Goal: Check status: Check status

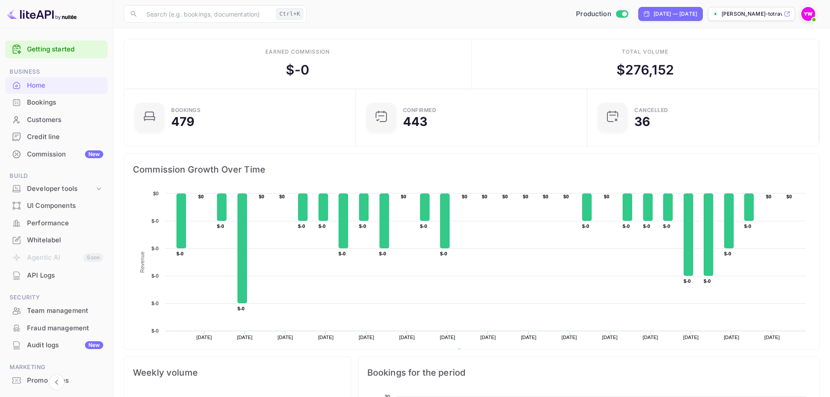
scroll to position [135, 219]
click at [171, 20] on input "text" at bounding box center [207, 13] width 132 height 17
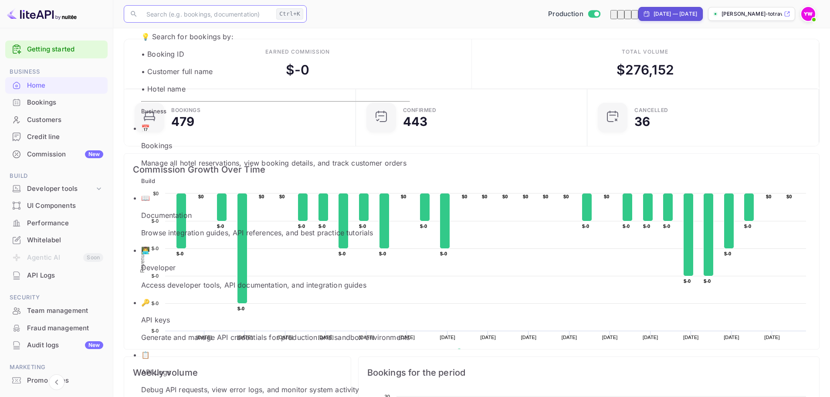
paste input "opESEPcgP"
type input "opESEPcgP"
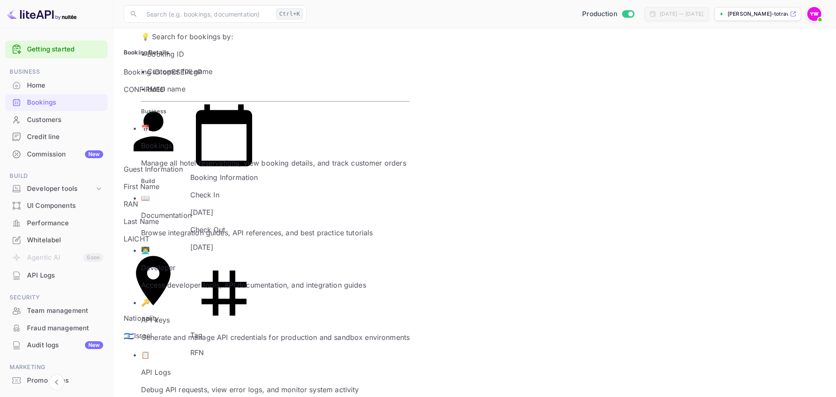
click at [591, 68] on div "Booking Details Booking ID: opESEPcgP CONFIRMED" at bounding box center [475, 71] width 702 height 46
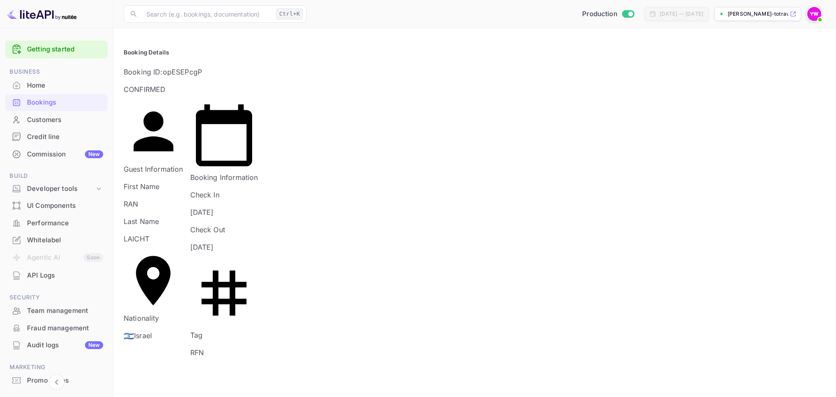
click at [660, 17] on div "[DATE] — [DATE]" at bounding box center [682, 14] width 44 height 8
click at [660, 15] on div "[DATE] — [DATE]" at bounding box center [682, 14] width 44 height 8
click at [49, 106] on div "Bookings" at bounding box center [65, 103] width 76 height 10
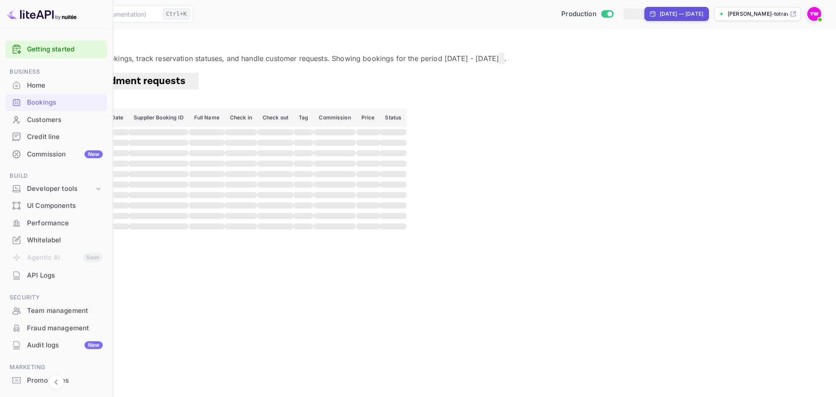
click at [660, 10] on div "[DATE] — [DATE]" at bounding box center [682, 14] width 44 height 8
select select "8"
select select "2025"
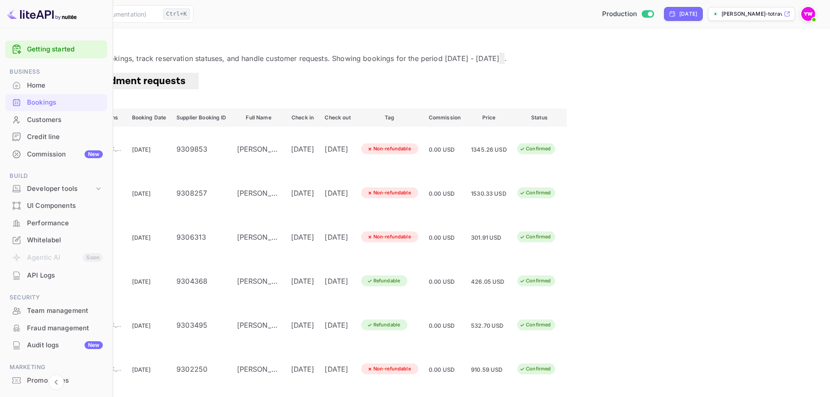
click at [324, 88] on div "Bookings Amendment requests" at bounding box center [414, 81] width 809 height 17
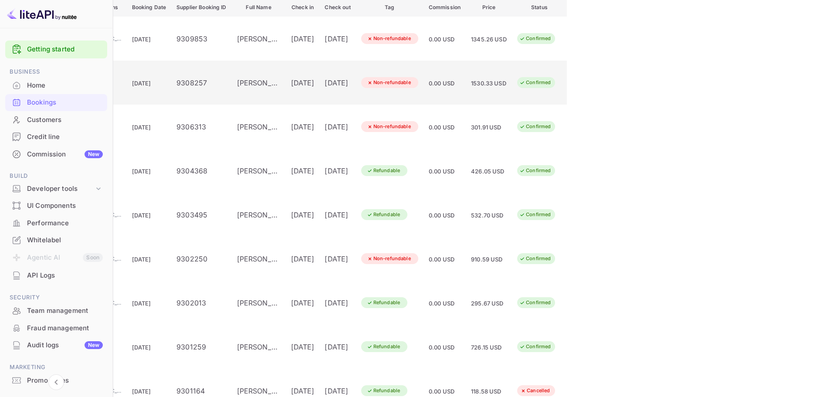
scroll to position [121, 0]
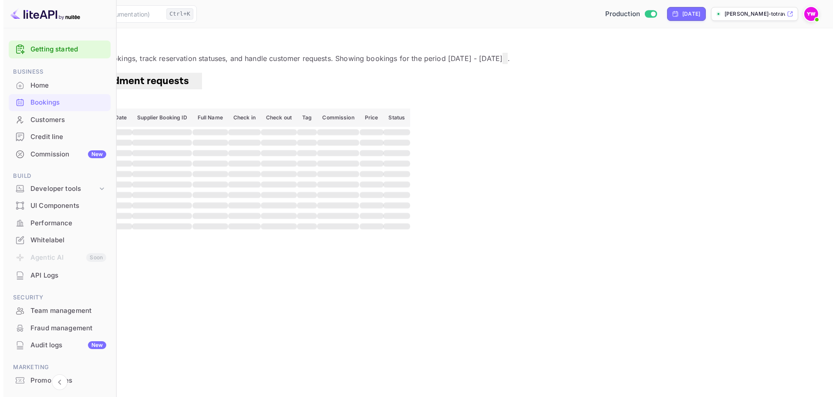
scroll to position [0, 0]
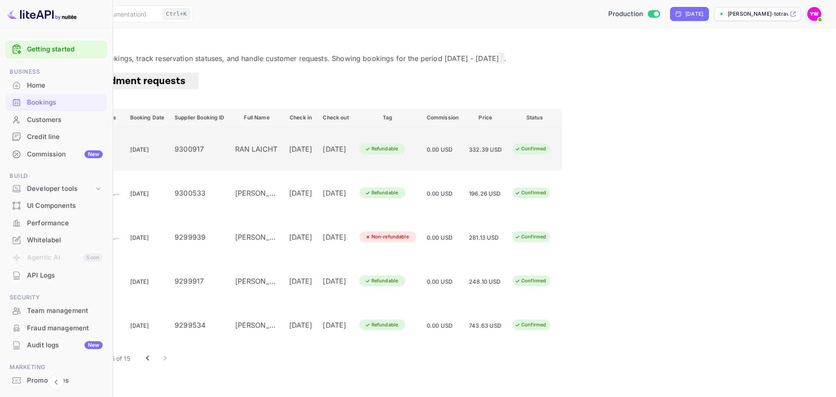
click at [224, 154] on div "9300917" at bounding box center [200, 149] width 50 height 10
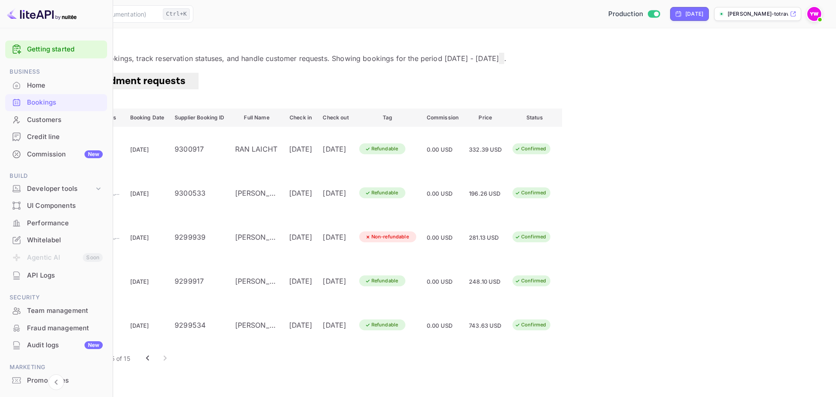
click at [359, 89] on div "Bookings Amendment requests" at bounding box center [417, 81] width 815 height 17
